Goal: Task Accomplishment & Management: Complete application form

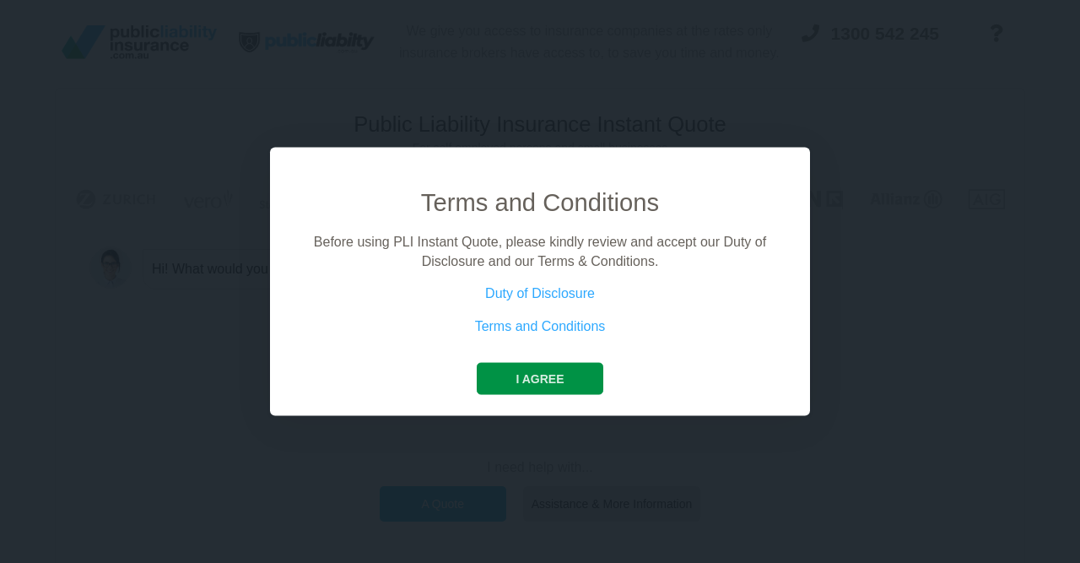
click at [491, 383] on button "I agree" at bounding box center [540, 379] width 126 height 32
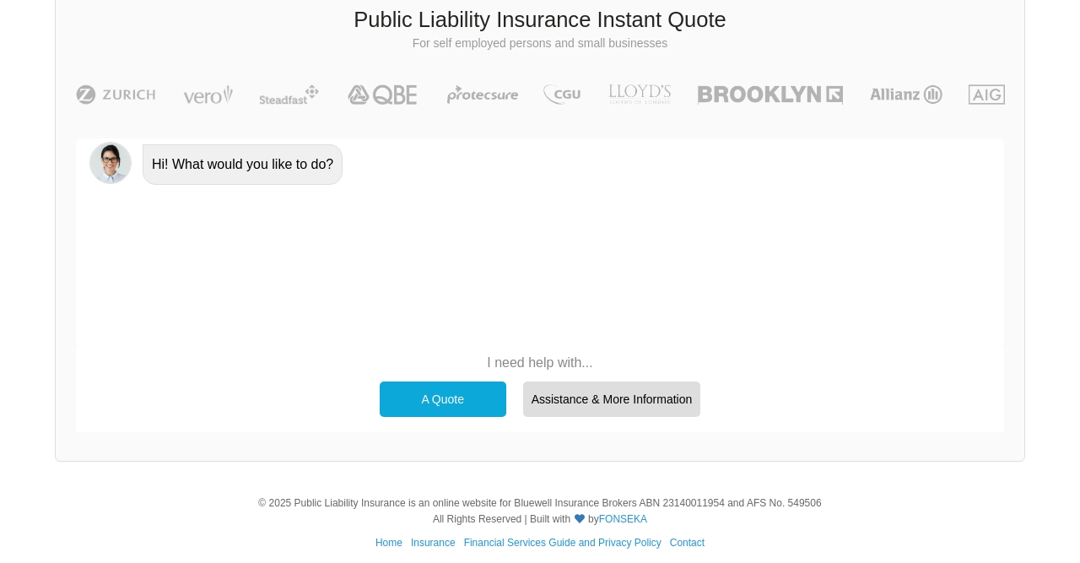
scroll to position [116, 0]
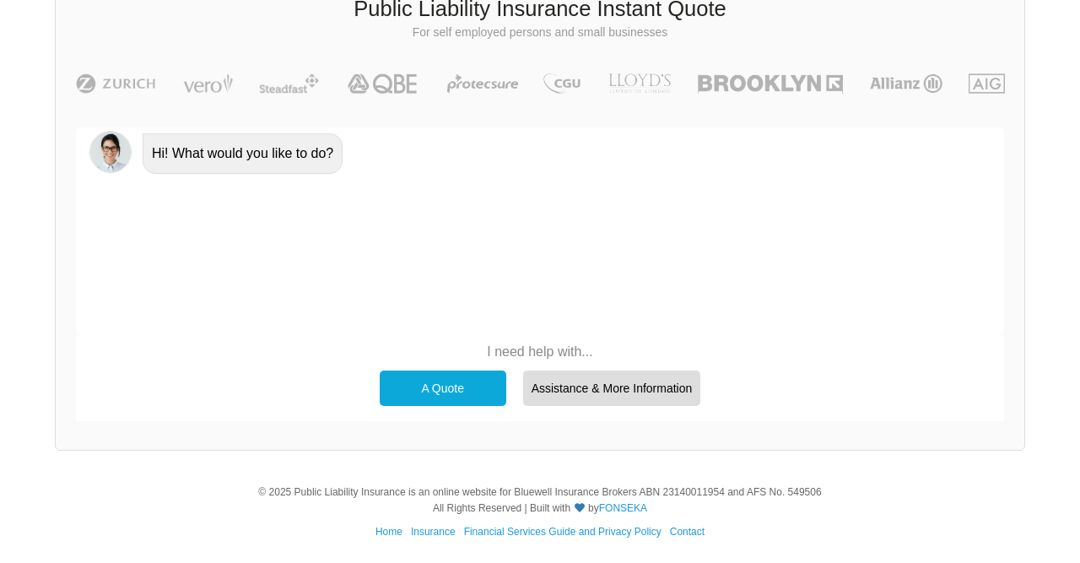
click at [393, 382] on div "A Quote" at bounding box center [443, 387] width 127 height 35
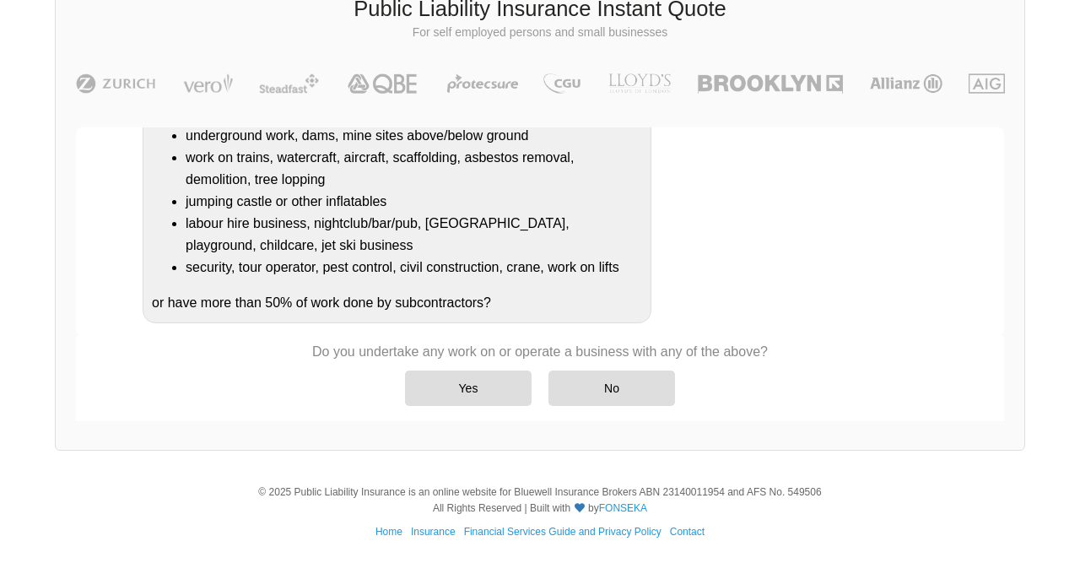
scroll to position [320, 0]
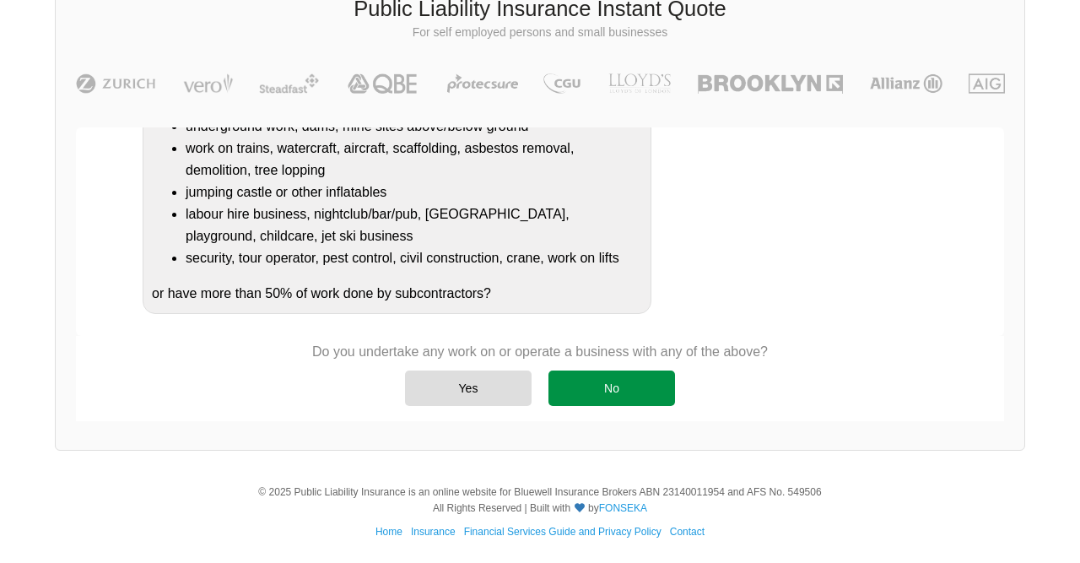
click at [601, 395] on div "No" at bounding box center [611, 387] width 127 height 35
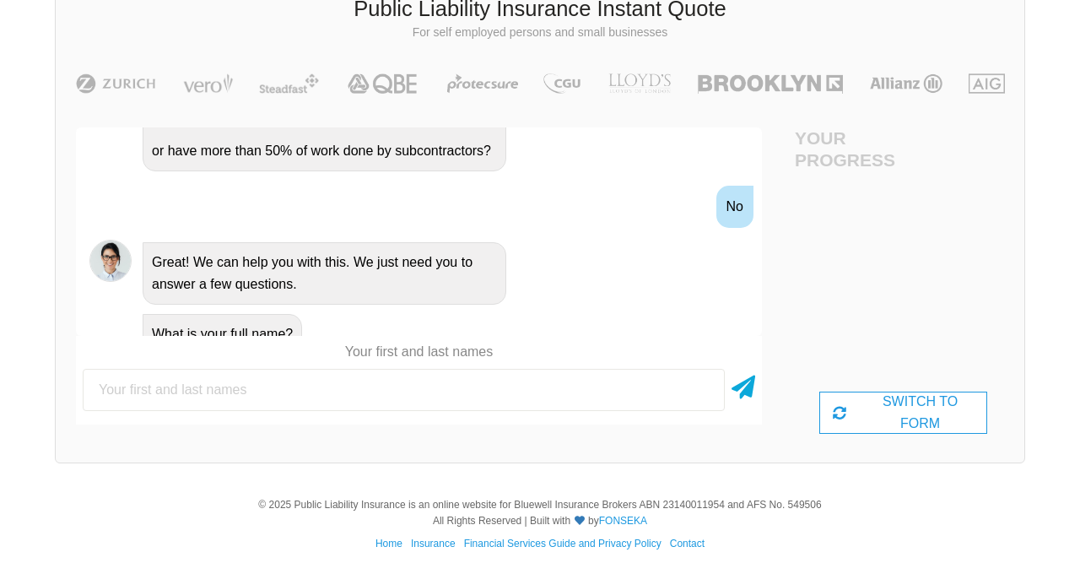
scroll to position [572, 0]
click at [913, 405] on div "SWITCH TO FORM" at bounding box center [902, 412] width 167 height 42
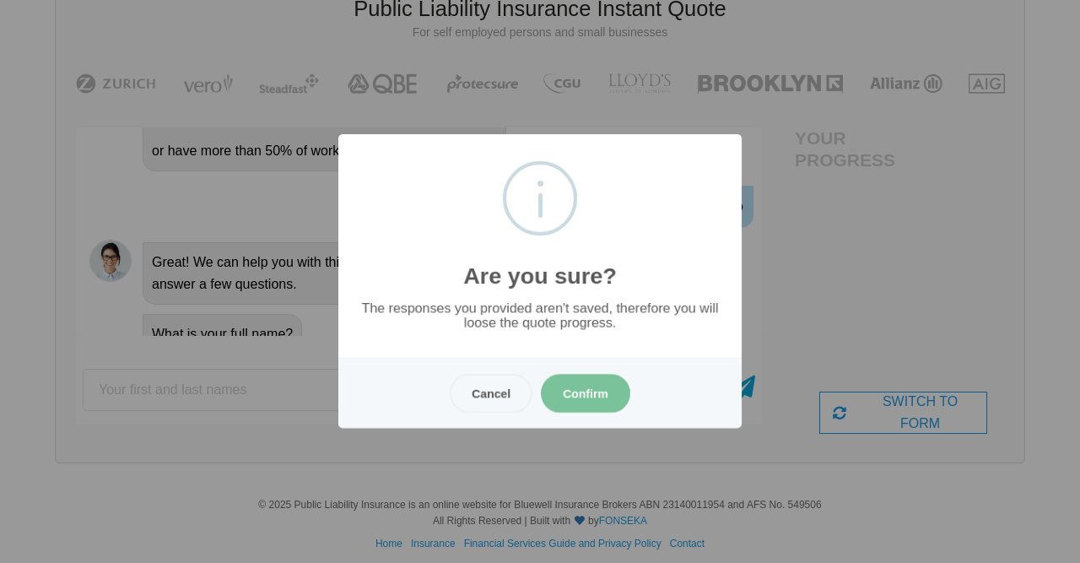
click at [586, 380] on button "Confirm" at bounding box center [585, 393] width 89 height 39
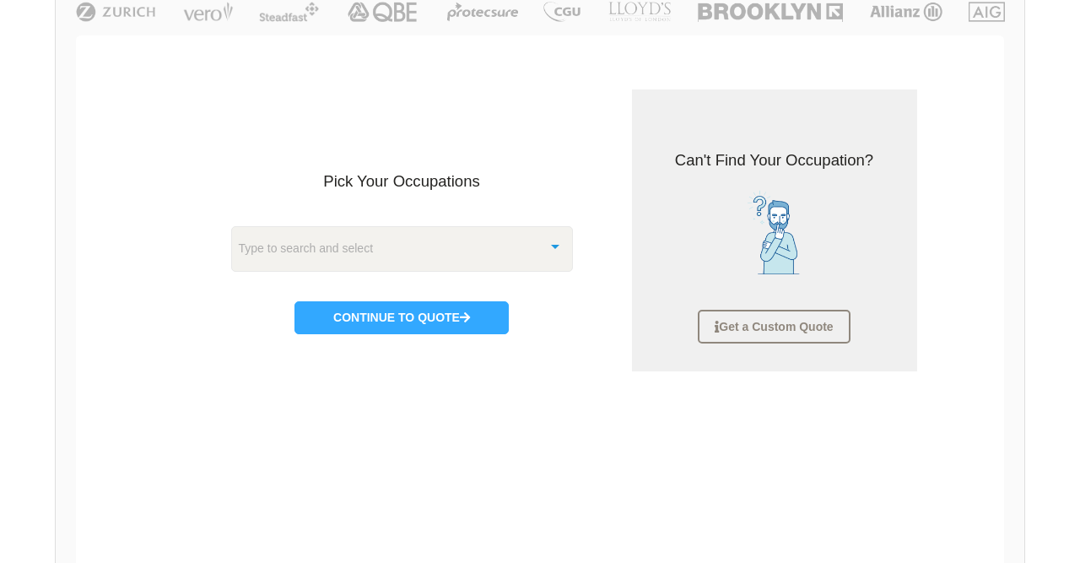
scroll to position [218, 0]
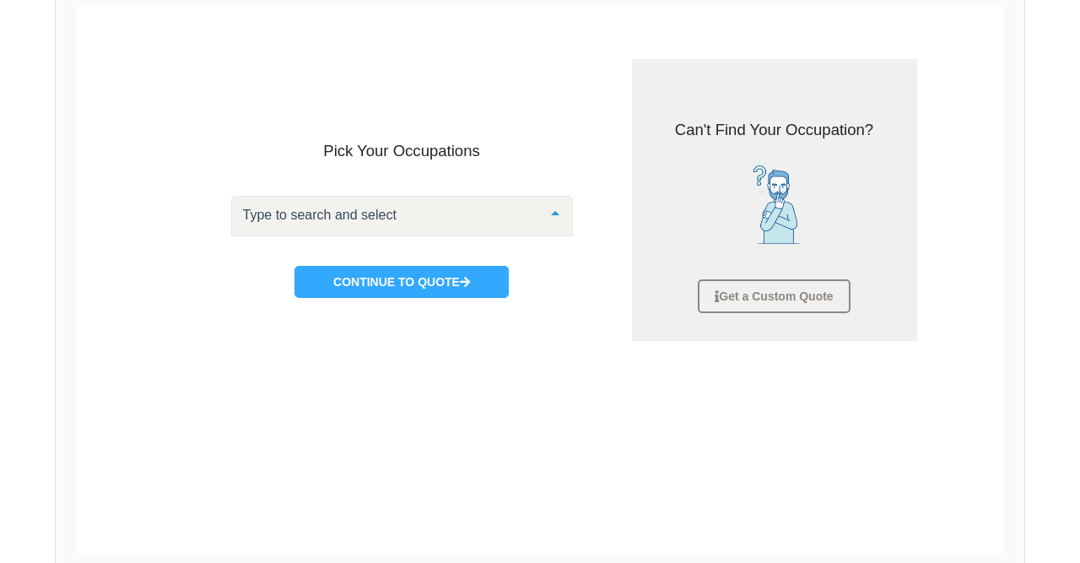
click at [412, 228] on div at bounding box center [402, 216] width 342 height 40
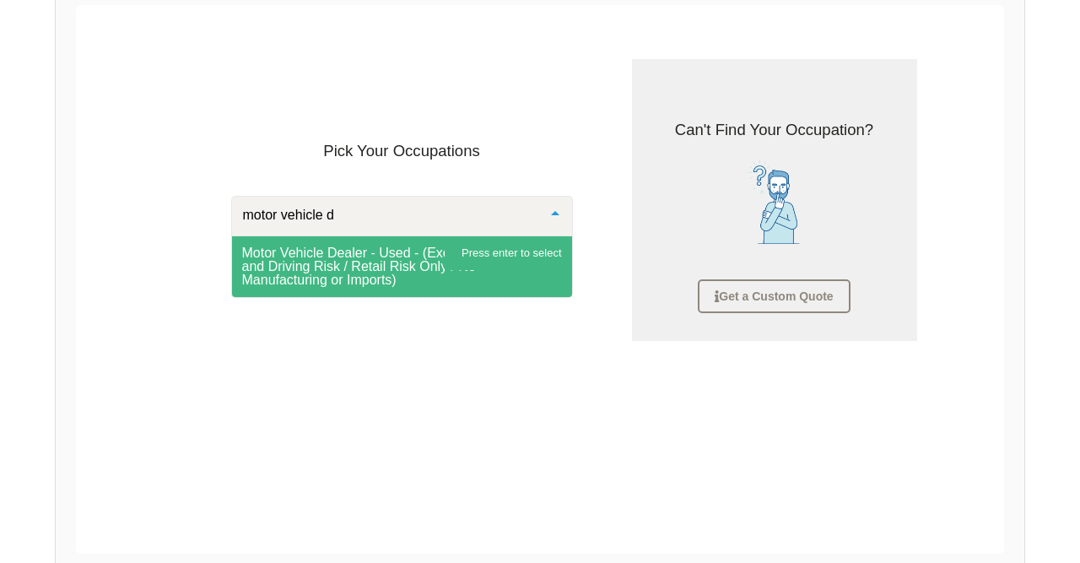
scroll to position [0, 0]
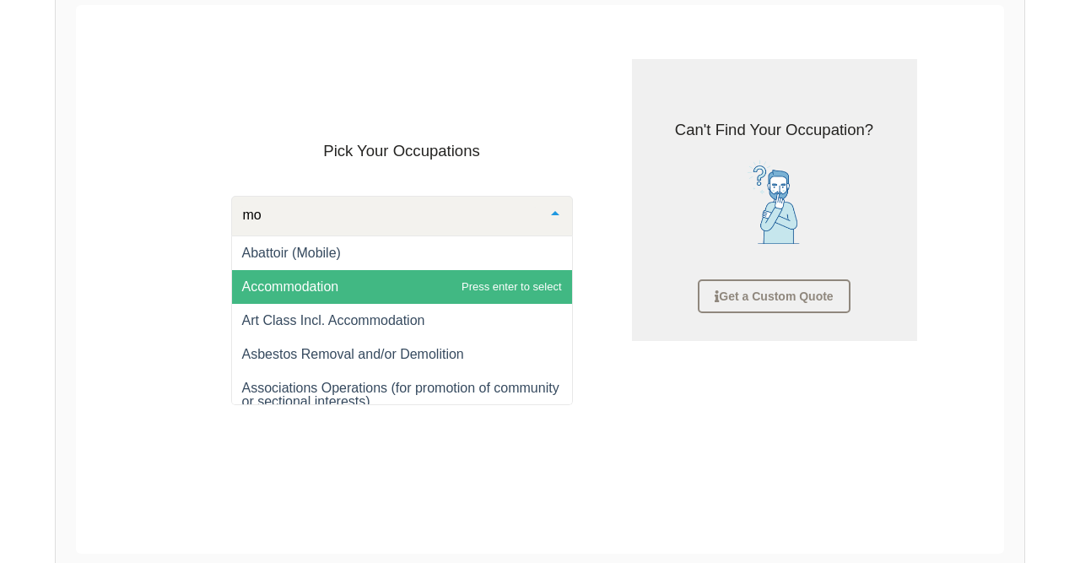
type input "m"
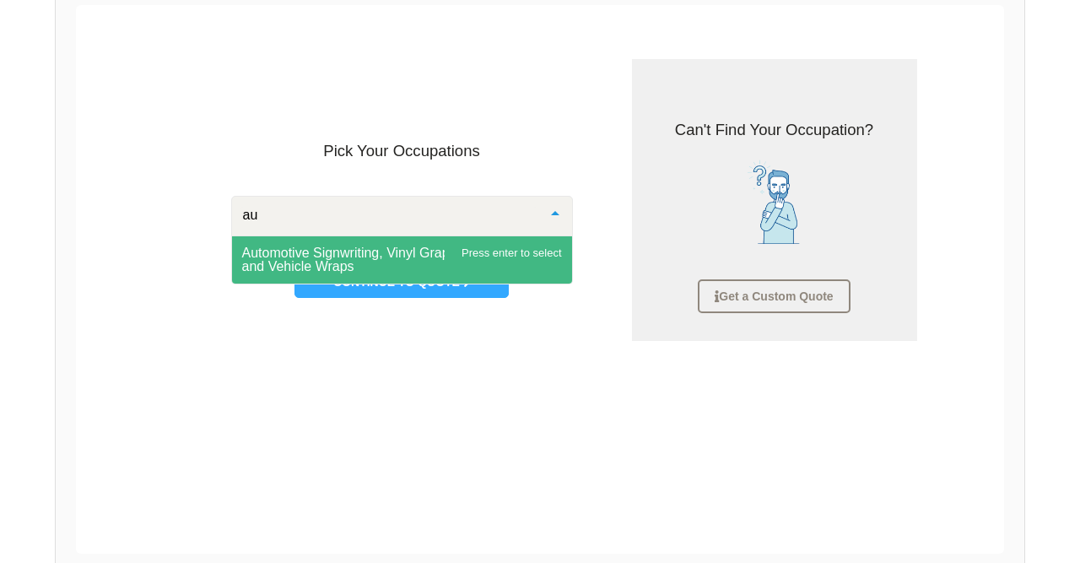
type input "a"
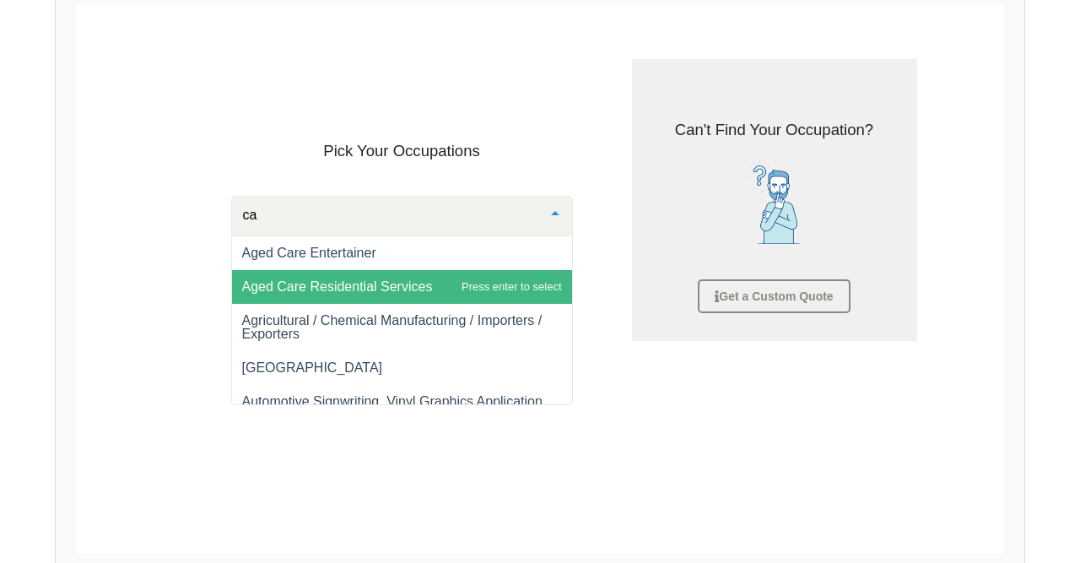
type input "c"
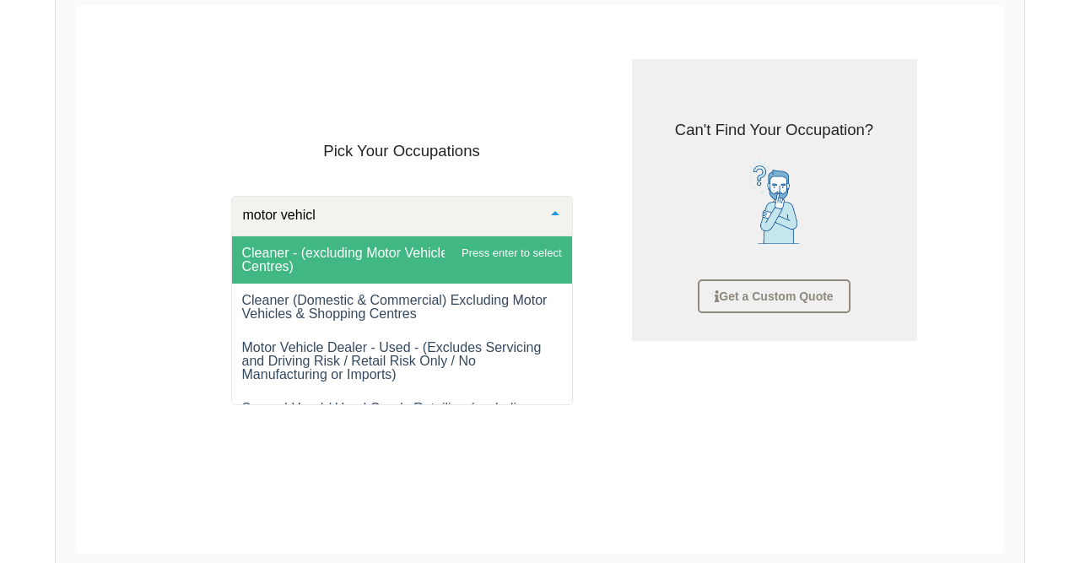
type input "motor vehicle"
